Goal: Task Accomplishment & Management: Complete application form

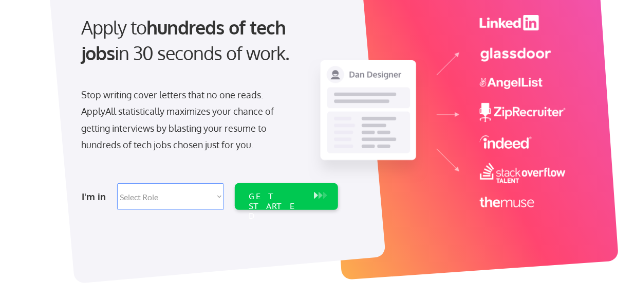
scroll to position [109, 0]
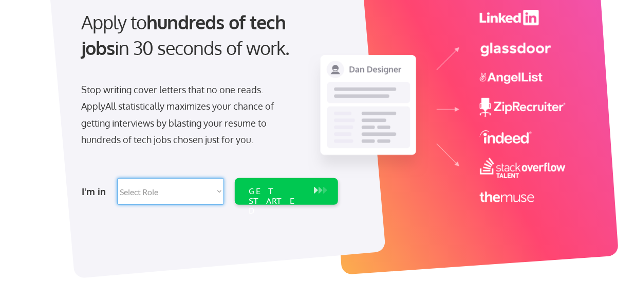
click at [219, 191] on select "Select Role Software Engineering Product Management Customer Success Sales UI/U…" at bounding box center [170, 191] width 107 height 27
select select ""engineering""
click at [117, 178] on select "Select Role Software Engineering Product Management Customer Success Sales UI/U…" at bounding box center [170, 191] width 107 height 27
select select ""engineering""
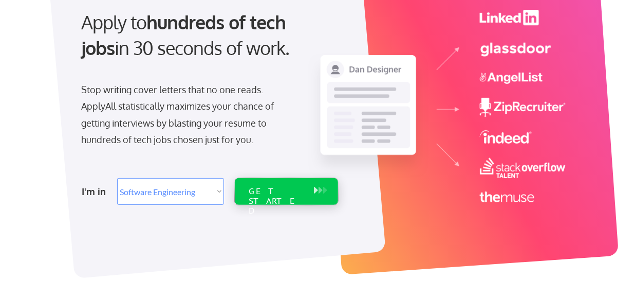
click at [300, 193] on div "GET STARTED" at bounding box center [276, 201] width 55 height 30
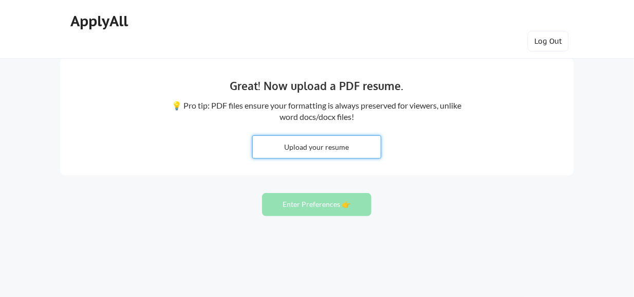
click at [329, 149] on input "file" at bounding box center [317, 147] width 128 height 22
type input "C:\fakepath\Nithya Resume.pdf"
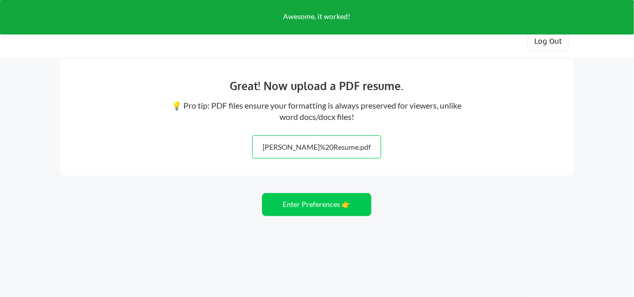
click at [322, 153] on input "file" at bounding box center [317, 147] width 128 height 22
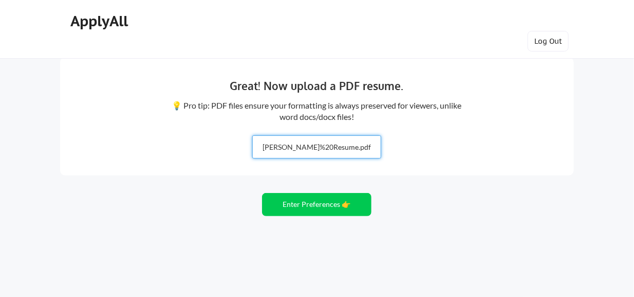
type input "C:\fakepath\NithyaM resume.pdf"
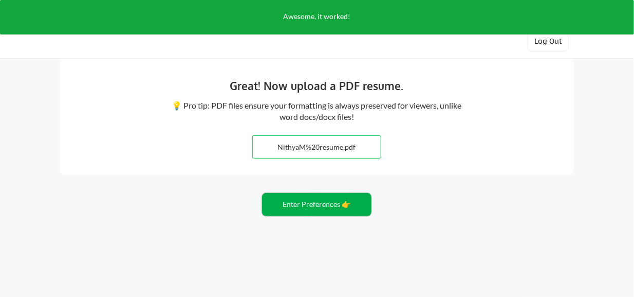
click at [318, 205] on button "Enter Preferences 👉" at bounding box center [316, 204] width 109 height 23
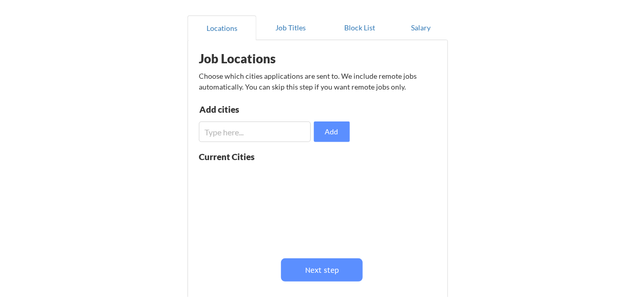
scroll to position [87, 0]
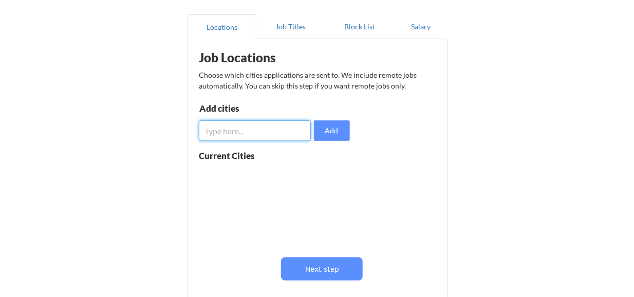
click at [274, 133] on input "input" at bounding box center [255, 130] width 112 height 21
type input "Bangalore"
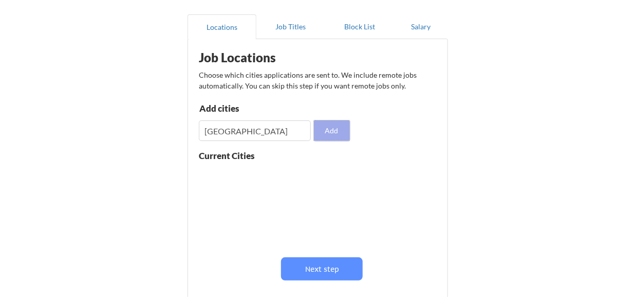
click at [340, 133] on button "Add" at bounding box center [332, 130] width 36 height 21
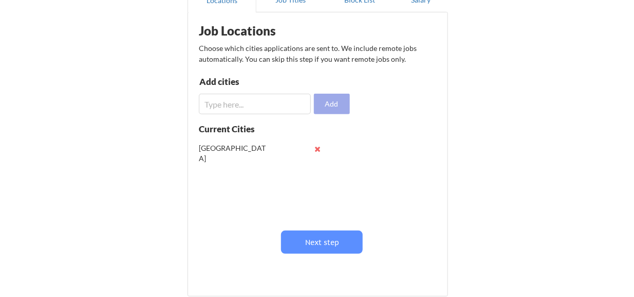
scroll to position [116, 0]
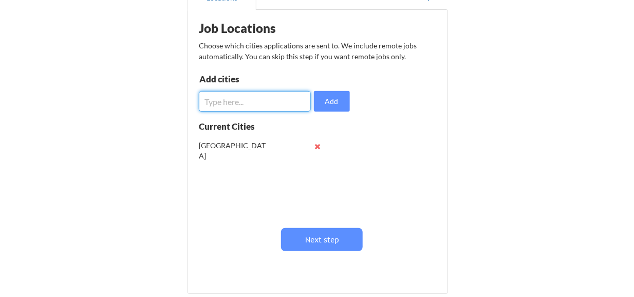
click at [257, 102] on input "input" at bounding box center [255, 101] width 112 height 21
type input "Hyderbad"
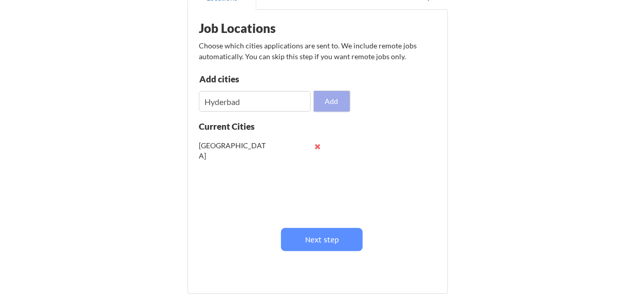
click at [328, 101] on button "Add" at bounding box center [332, 101] width 36 height 21
click at [318, 165] on button at bounding box center [318, 167] width 8 height 8
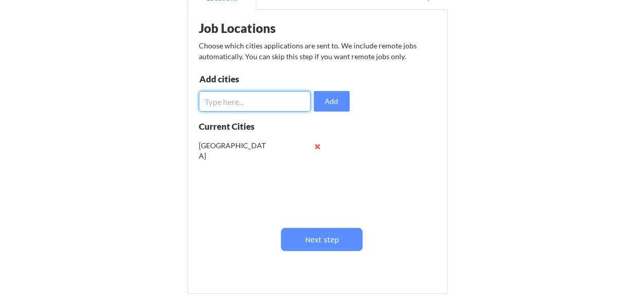
click at [262, 102] on input "input" at bounding box center [255, 101] width 112 height 21
type input "hyderabad"
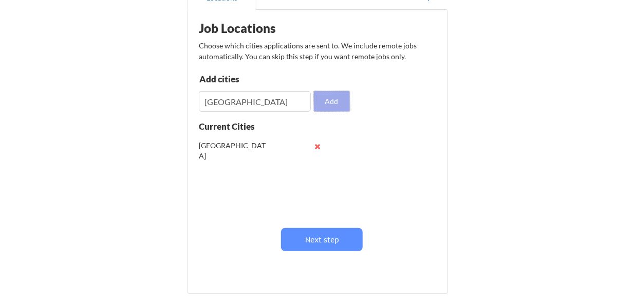
click at [325, 105] on button "Add" at bounding box center [332, 101] width 36 height 21
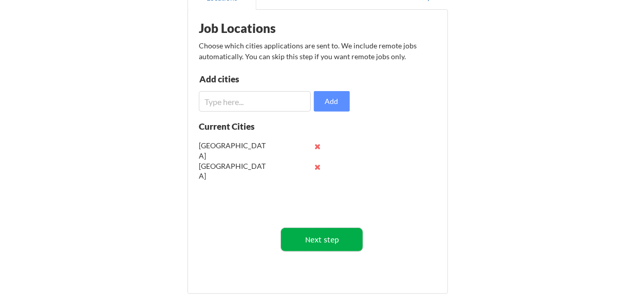
click at [319, 240] on button "Next step" at bounding box center [322, 239] width 82 height 23
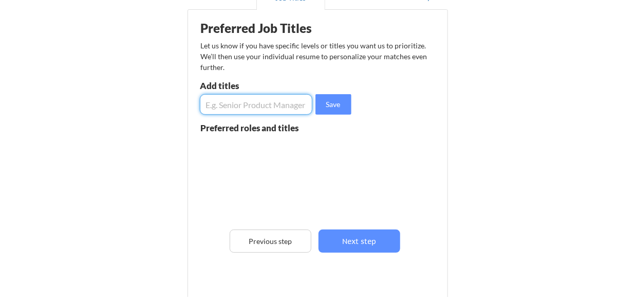
click at [249, 102] on input "input" at bounding box center [256, 104] width 113 height 21
type input "Software Engineer"
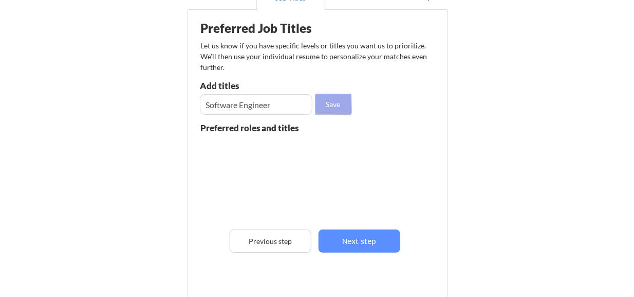
click at [330, 107] on button "Save" at bounding box center [334, 104] width 36 height 21
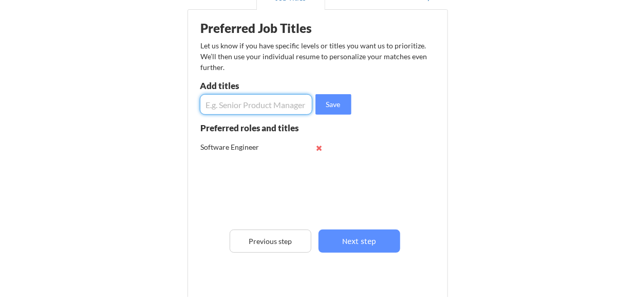
click at [275, 106] on input "input" at bounding box center [256, 104] width 113 height 21
type input "F"
type input "Data Analyst"
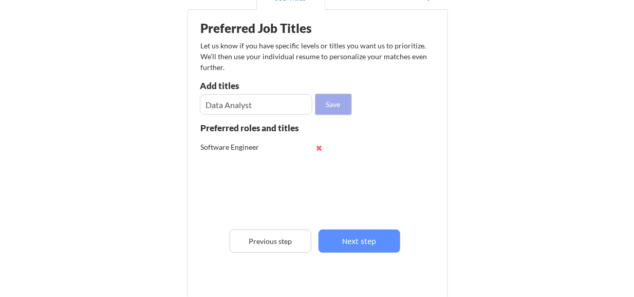
click at [337, 104] on button "Save" at bounding box center [334, 104] width 36 height 21
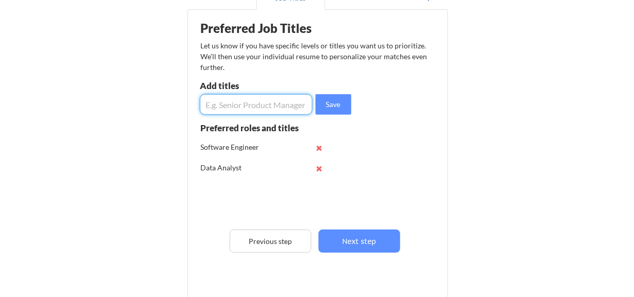
click at [281, 111] on input "input" at bounding box center [256, 104] width 113 height 21
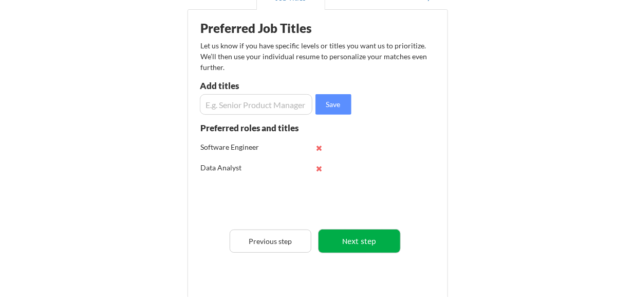
click at [366, 236] on button "Next step" at bounding box center [360, 240] width 82 height 23
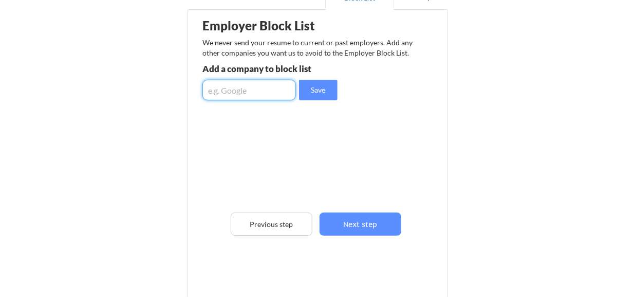
click at [267, 89] on input "input" at bounding box center [249, 90] width 94 height 21
type input "Accenture"
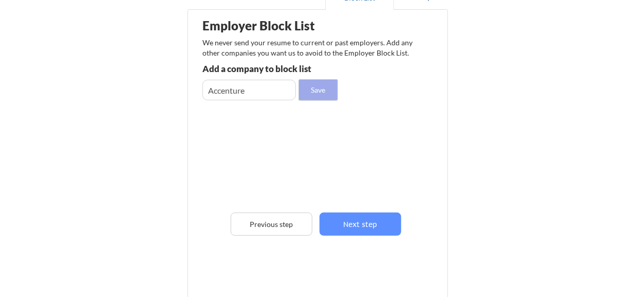
click at [324, 93] on button "Save" at bounding box center [318, 90] width 39 height 21
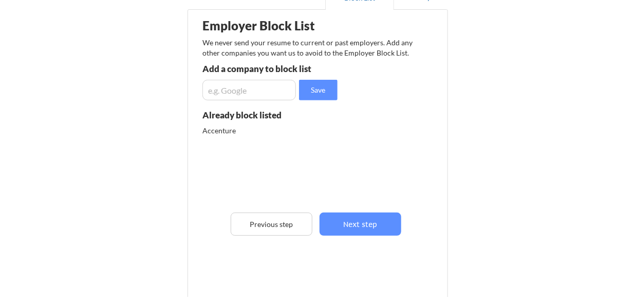
click at [262, 94] on input "input" at bounding box center [249, 90] width 94 height 21
click at [233, 129] on div "Accenture" at bounding box center [256, 130] width 108 height 10
click at [236, 127] on div "Accenture" at bounding box center [256, 130] width 108 height 10
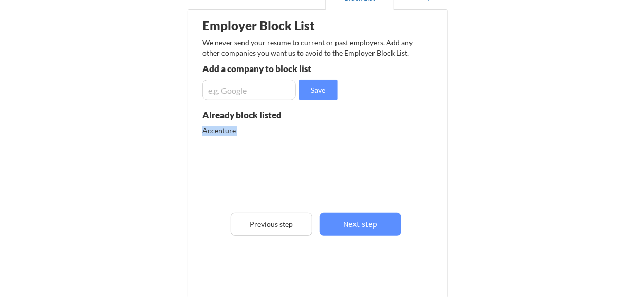
click at [236, 127] on div "Accenture" at bounding box center [256, 130] width 108 height 10
click at [264, 230] on button "Previous step" at bounding box center [272, 223] width 82 height 23
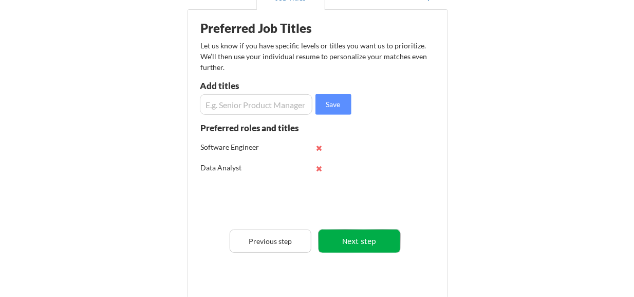
click at [362, 236] on button "Next step" at bounding box center [360, 240] width 82 height 23
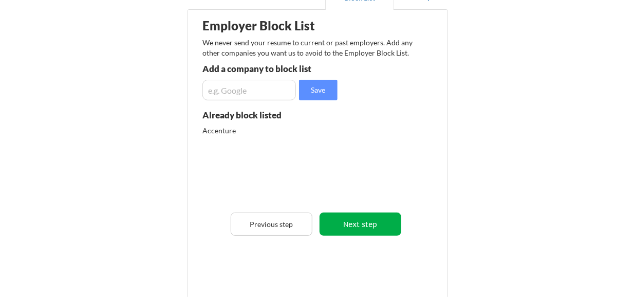
click at [346, 228] on button "Next step" at bounding box center [361, 223] width 82 height 23
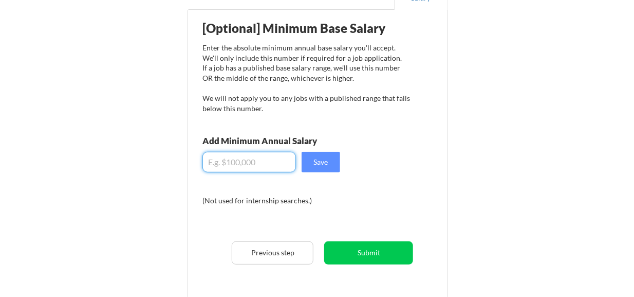
click at [255, 160] on input "input" at bounding box center [249, 162] width 94 height 21
type input "$500,000"
click at [323, 163] on button "Save" at bounding box center [321, 162] width 39 height 21
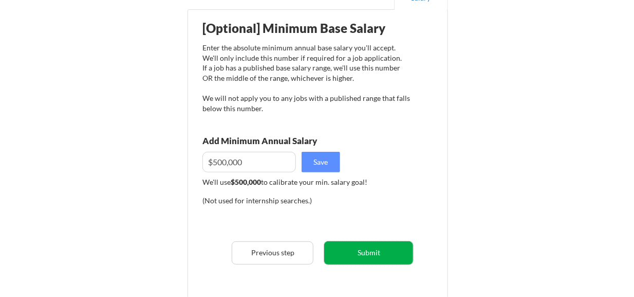
click at [362, 254] on button "Submit" at bounding box center [368, 252] width 89 height 23
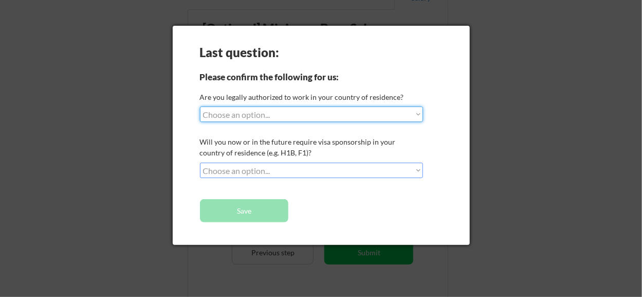
click at [330, 116] on select "Choose an option... Yes, I am a US Citizen Yes, I am a Canadian Citizen Yes, I …" at bounding box center [312, 113] width 224 height 15
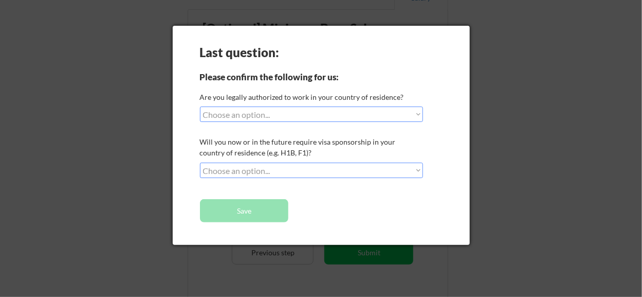
click at [360, 79] on div "Please confirm the following for us:" at bounding box center [283, 76] width 166 height 9
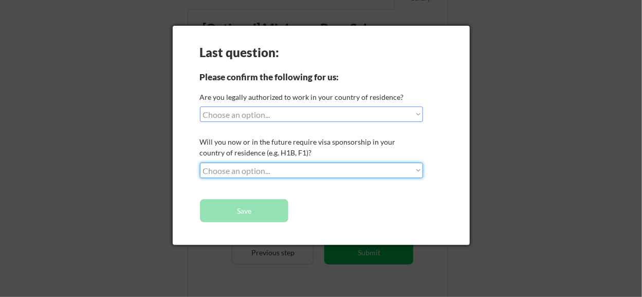
click at [321, 172] on select "Choose an option... No, I will not need sponsorship Yes, I will need sponsorship" at bounding box center [312, 169] width 224 height 15
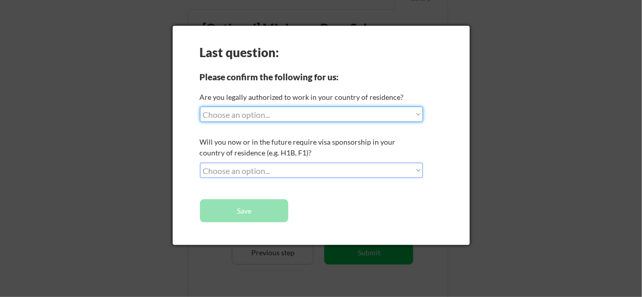
click at [325, 115] on select "Choose an option... Yes, I am a US Citizen Yes, I am a Canadian Citizen Yes, I …" at bounding box center [312, 113] width 224 height 15
select select ""yes__i_am_an_other_permanent_resident""
click at [200, 106] on select "Choose an option... Yes, I am a US Citizen Yes, I am a Canadian Citizen Yes, I …" at bounding box center [312, 113] width 224 height 15
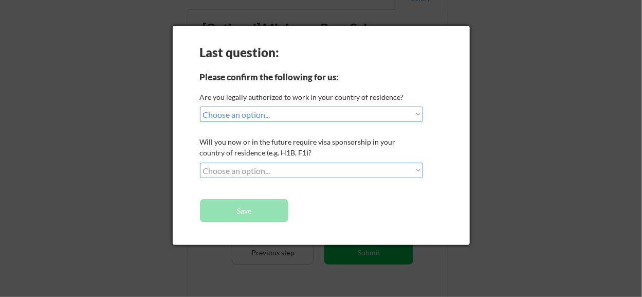
click at [297, 170] on select "Choose an option... No, I will not need sponsorship Yes, I will need sponsorship" at bounding box center [312, 169] width 224 height 15
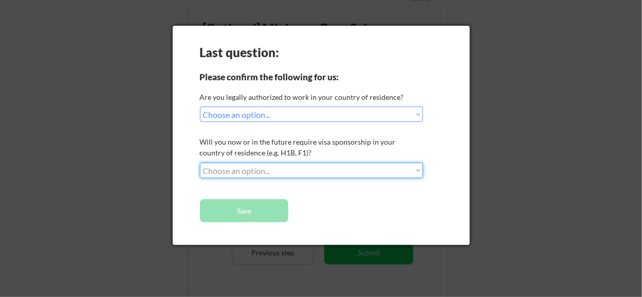
select select ""no__i_will_not_need_sponsorship""
click at [200, 162] on select "Choose an option... No, I will not need sponsorship Yes, I will need sponsorship" at bounding box center [312, 169] width 224 height 15
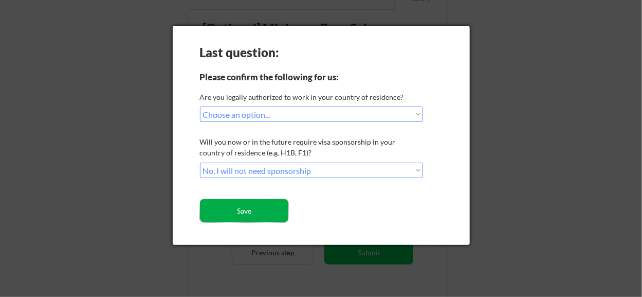
click at [262, 212] on button "Save" at bounding box center [244, 210] width 89 height 23
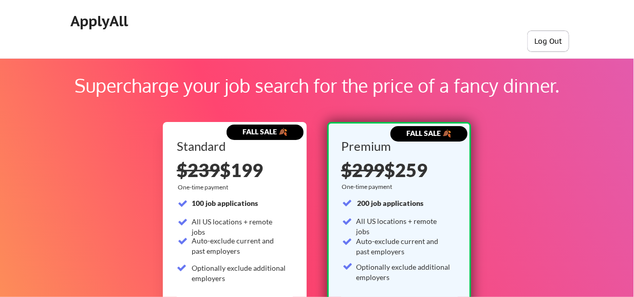
click at [561, 38] on button "Log Out" at bounding box center [548, 41] width 41 height 21
